Goal: Use online tool/utility: Utilize a website feature to perform a specific function

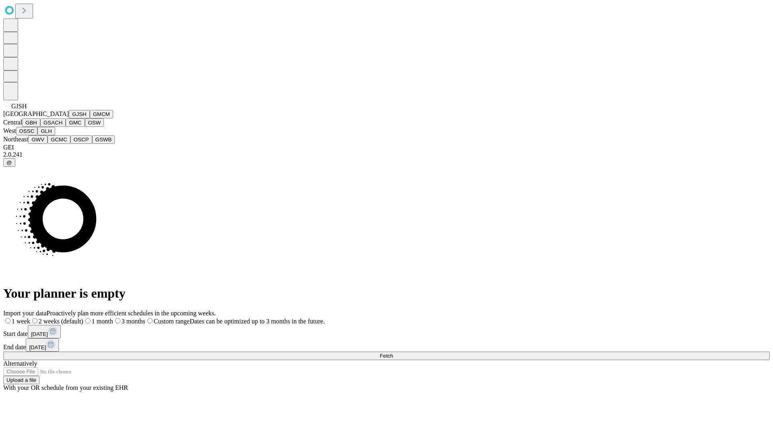
click at [69, 118] on button "GJSH" at bounding box center [79, 114] width 21 height 8
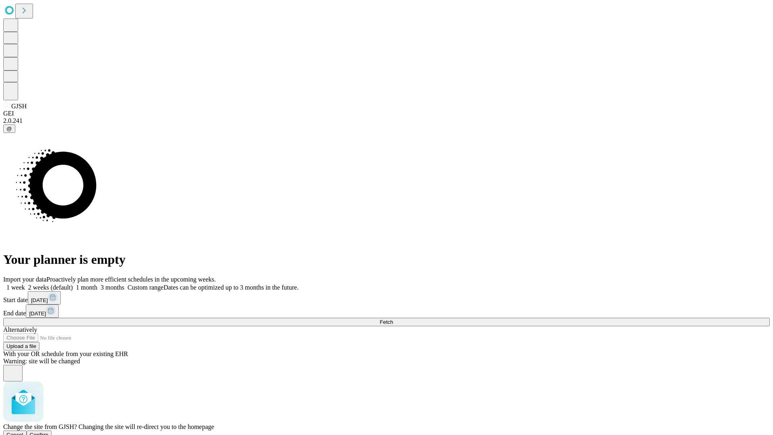
click at [49, 432] on span "Confirm" at bounding box center [39, 435] width 19 height 6
click at [97, 284] on label "1 month" at bounding box center [85, 287] width 25 height 7
click at [393, 319] on span "Fetch" at bounding box center [386, 322] width 13 height 6
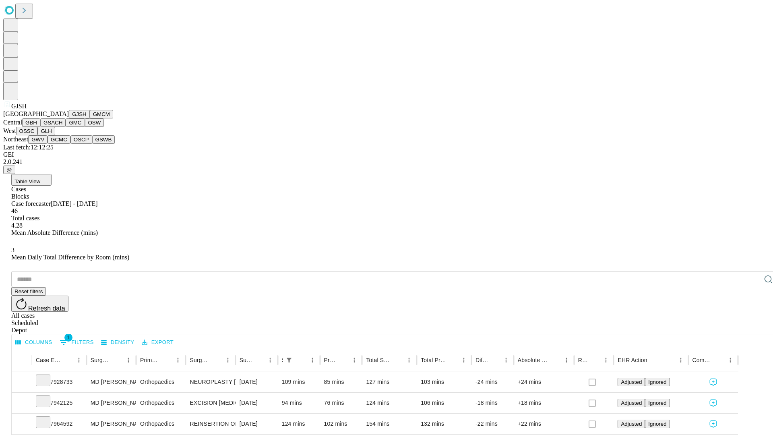
click at [90, 118] on button "GMCM" at bounding box center [101, 114] width 23 height 8
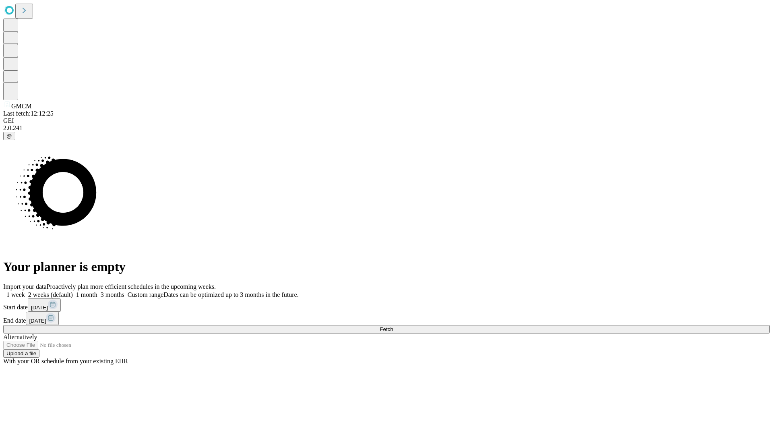
click at [393, 326] on span "Fetch" at bounding box center [386, 329] width 13 height 6
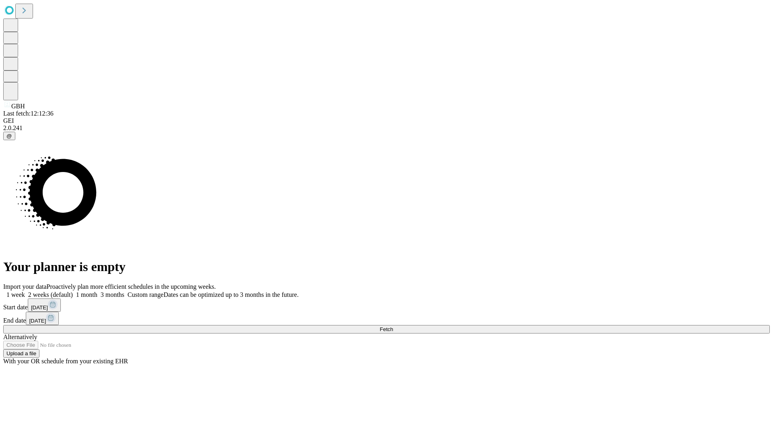
click at [393, 326] on span "Fetch" at bounding box center [386, 329] width 13 height 6
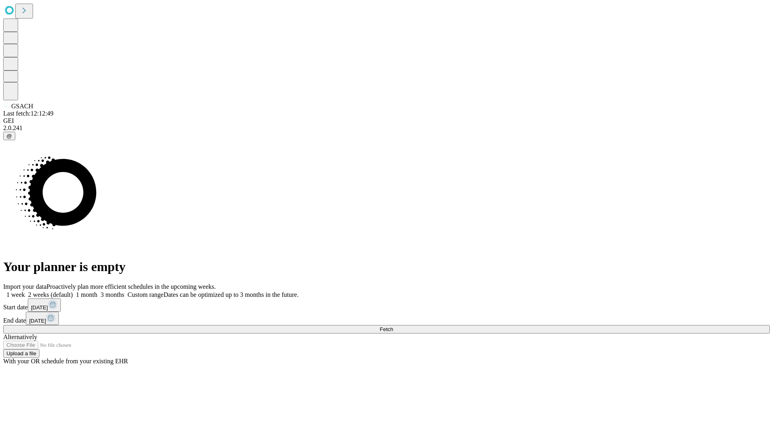
click at [393, 326] on span "Fetch" at bounding box center [386, 329] width 13 height 6
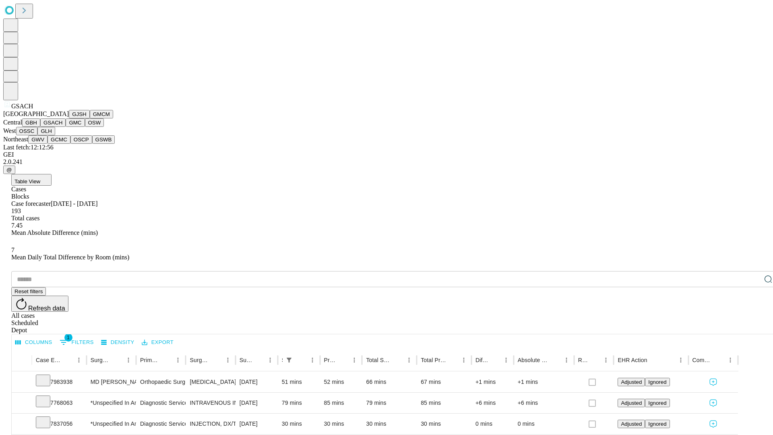
click at [66, 127] on button "GMC" at bounding box center [75, 122] width 19 height 8
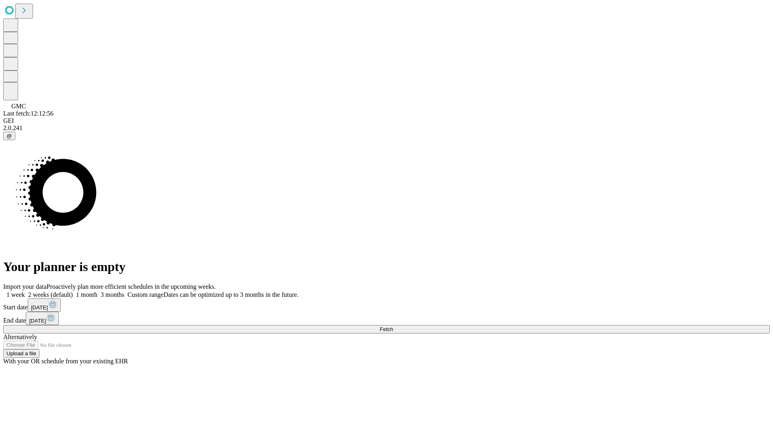
click at [97, 291] on label "1 month" at bounding box center [85, 294] width 25 height 7
click at [393, 326] on span "Fetch" at bounding box center [386, 329] width 13 height 6
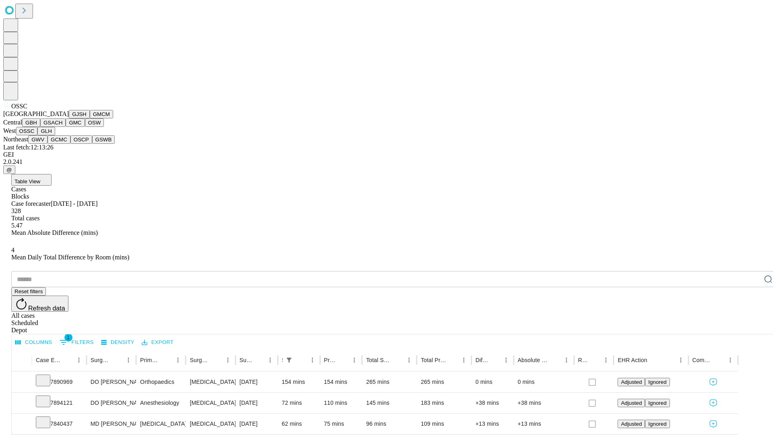
click at [55, 135] on button "GLH" at bounding box center [45, 131] width 17 height 8
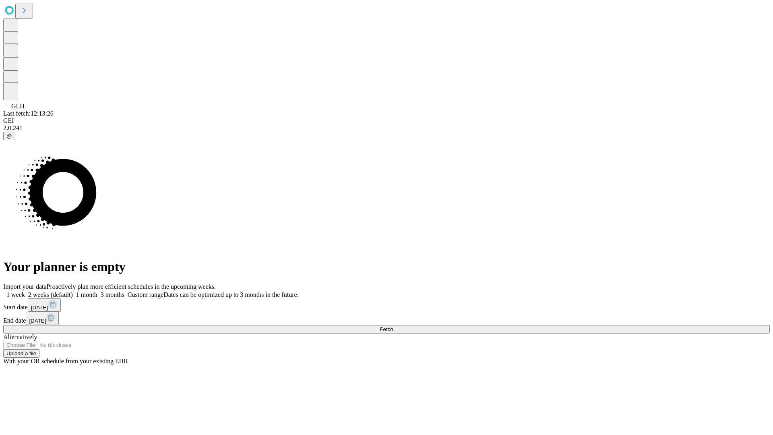
click at [97, 291] on label "1 month" at bounding box center [85, 294] width 25 height 7
click at [393, 326] on span "Fetch" at bounding box center [386, 329] width 13 height 6
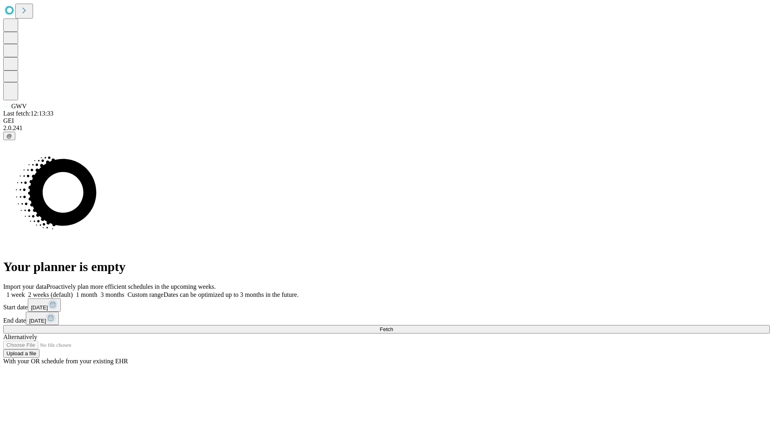
click at [97, 291] on label "1 month" at bounding box center [85, 294] width 25 height 7
click at [393, 326] on span "Fetch" at bounding box center [386, 329] width 13 height 6
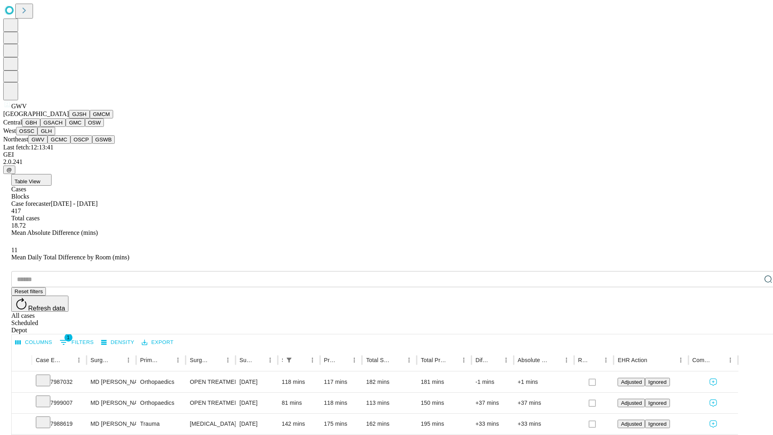
click at [62, 144] on button "GCMC" at bounding box center [59, 139] width 23 height 8
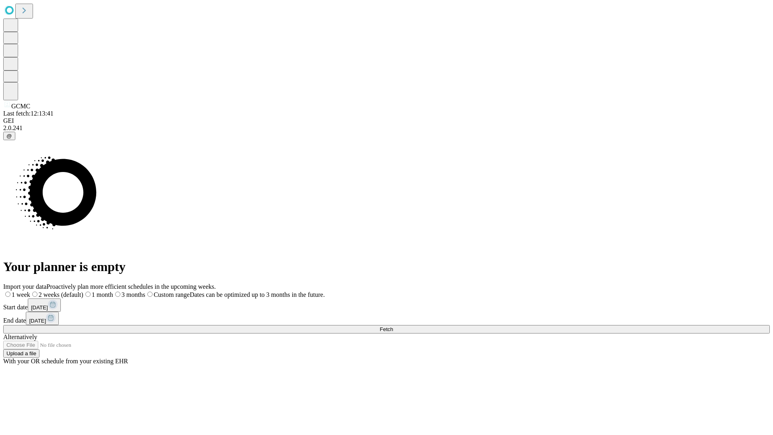
click at [113, 291] on label "1 month" at bounding box center [98, 294] width 30 height 7
click at [393, 326] on span "Fetch" at bounding box center [386, 329] width 13 height 6
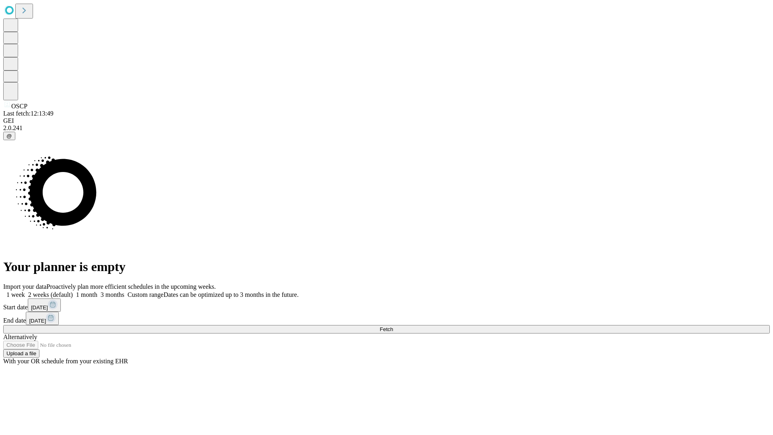
click at [97, 291] on label "1 month" at bounding box center [85, 294] width 25 height 7
click at [393, 326] on span "Fetch" at bounding box center [386, 329] width 13 height 6
